Goal: Transaction & Acquisition: Book appointment/travel/reservation

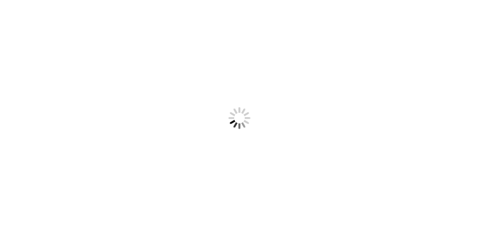
click at [60, 55] on div at bounding box center [239, 118] width 479 height 236
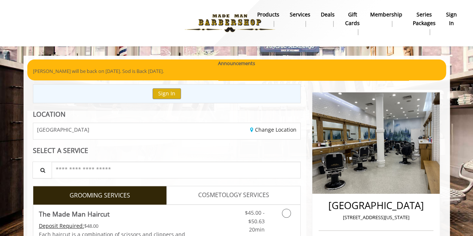
click at [55, 127] on span "GREENWICH VILLAGE" at bounding box center [63, 130] width 52 height 6
click at [269, 132] on link "Change Location" at bounding box center [273, 129] width 46 height 7
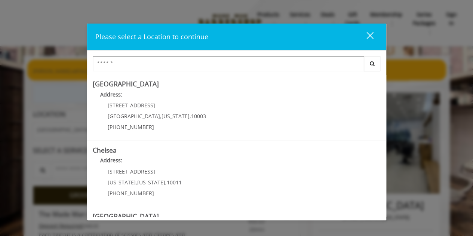
scroll to position [188, 0]
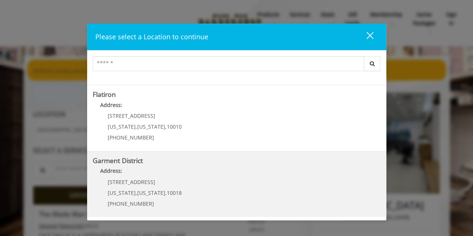
click at [206, 171] on District "Address:" at bounding box center [237, 173] width 288 height 12
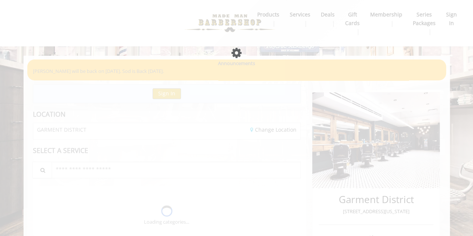
scroll to position [30, 0]
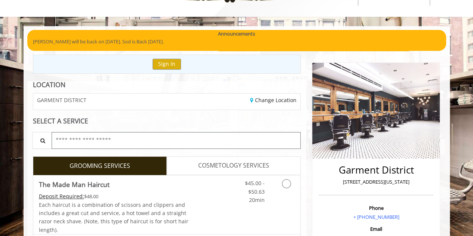
click at [84, 139] on input "text" at bounding box center [177, 140] width 250 height 17
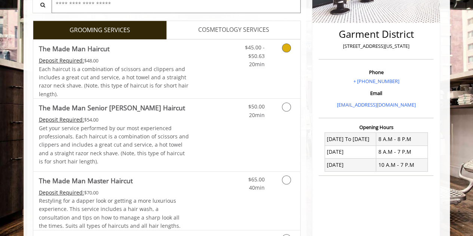
scroll to position [165, 0]
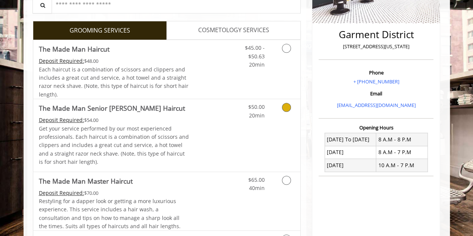
click at [217, 124] on link "Discounted Price" at bounding box center [211, 135] width 45 height 72
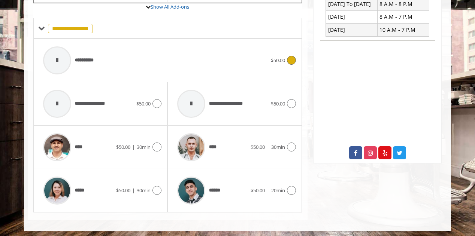
scroll to position [300, 0]
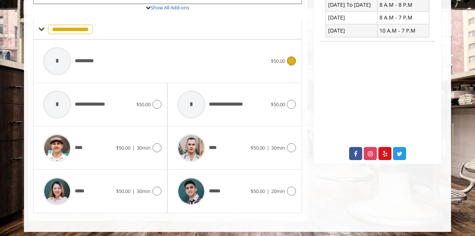
click at [218, 65] on div "**********" at bounding box center [154, 61] width 231 height 36
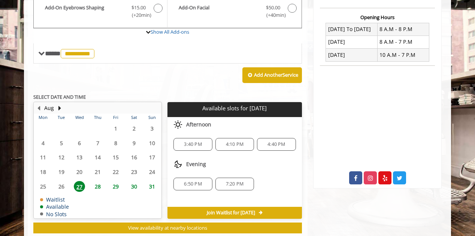
scroll to position [275, 0]
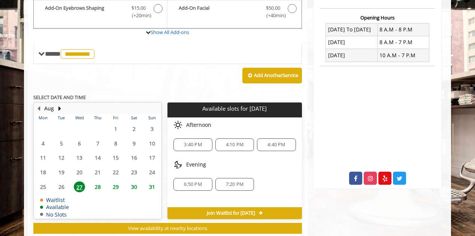
click at [100, 185] on span "28" at bounding box center [97, 187] width 11 height 11
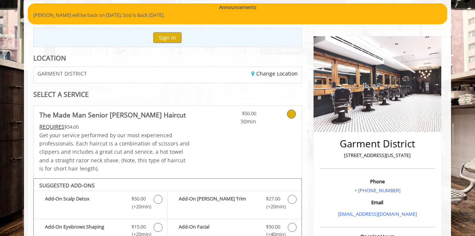
scroll to position [55, 0]
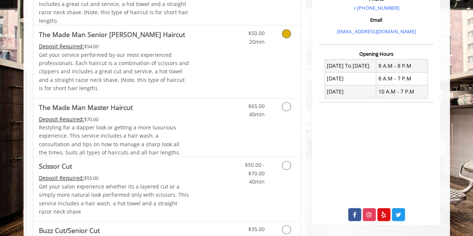
scroll to position [244, 0]
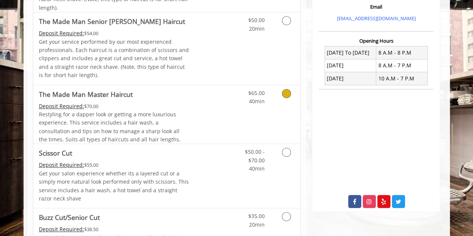
click at [228, 106] on link "Discounted Price" at bounding box center [211, 114] width 45 height 59
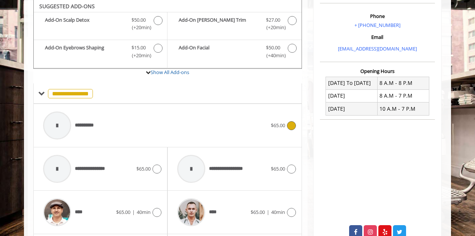
scroll to position [220, 0]
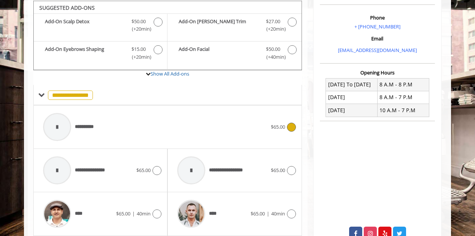
click at [227, 125] on div "**********" at bounding box center [154, 127] width 231 height 36
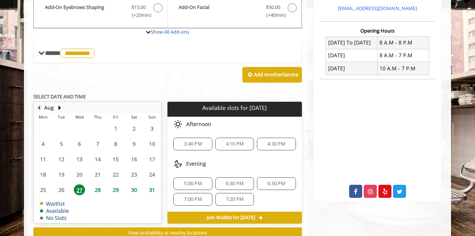
scroll to position [284, 0]
